Goal: Check status: Check status

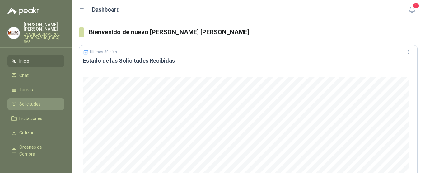
click at [40, 100] on span "Solicitudes" at bounding box center [29, 103] width 21 height 7
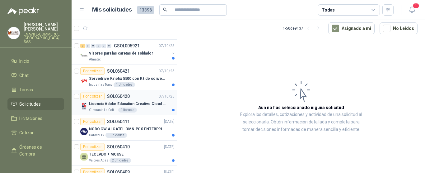
scroll to position [99, 0]
click at [147, 108] on div "Gimnasio La Colina 1 licencia" at bounding box center [132, 109] width 86 height 5
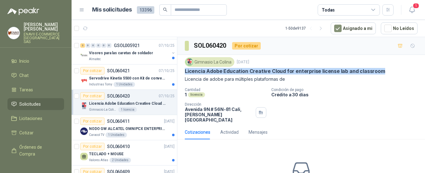
drag, startPoint x: 185, startPoint y: 72, endPoint x: 381, endPoint y: 71, distance: 196.0
click at [381, 71] on div "Licencia Adobe Education Creative Cloud for enterprise license lab and classroom" at bounding box center [301, 71] width 233 height 7
copy p "Licencia Adobe Education Creative Cloud for enterprise license lab and classroom"
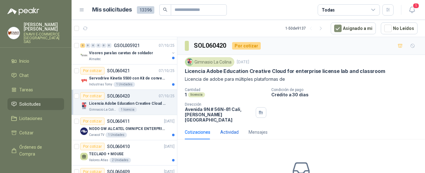
click at [234, 128] on div "Actividad" at bounding box center [229, 131] width 18 height 7
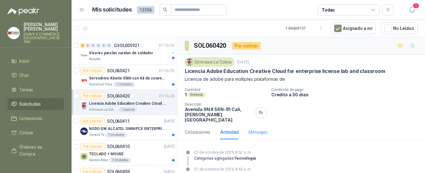
scroll to position [21, 0]
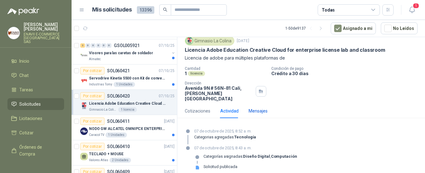
click at [255, 107] on div "Mensajes" at bounding box center [258, 110] width 19 height 7
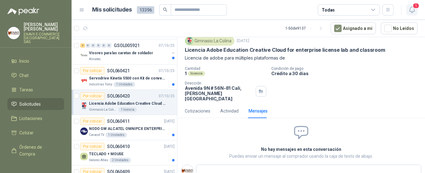
click at [413, 7] on span "1" at bounding box center [416, 6] width 7 height 6
